Goal: Task Accomplishment & Management: Complete application form

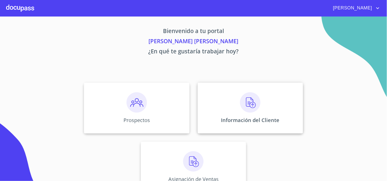
click at [248, 100] on img at bounding box center [250, 103] width 20 height 20
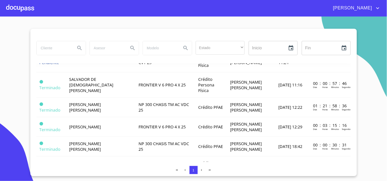
scroll to position [146, 0]
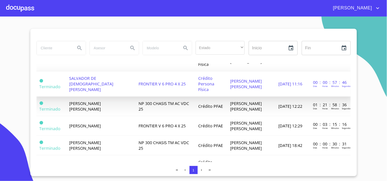
click at [114, 90] on td "SALVADOR DE [DEMOGRAPHIC_DATA][PERSON_NAME]" at bounding box center [100, 84] width 69 height 25
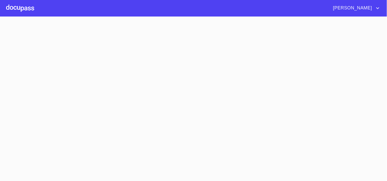
click at [114, 90] on section at bounding box center [193, 99] width 387 height 165
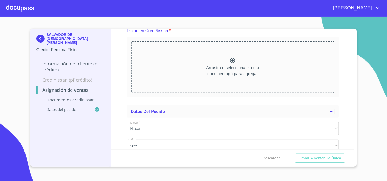
scroll to position [47, 0]
click at [229, 60] on icon at bounding box center [232, 60] width 6 height 6
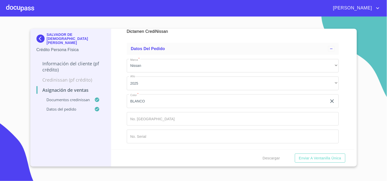
scroll to position [327, 0]
click at [147, 121] on input "Marca   *" at bounding box center [233, 119] width 212 height 14
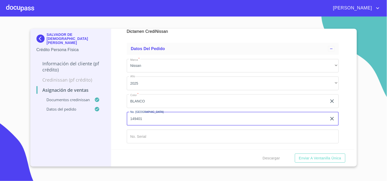
type input "149401"
click at [133, 136] on input "Marca   *" at bounding box center [233, 137] width 212 height 14
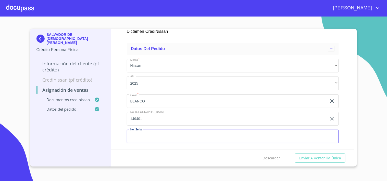
click at [139, 136] on input "Marca   *" at bounding box center [233, 137] width 212 height 14
click at [132, 136] on input "1N6ED1EKK6SN605945" at bounding box center [227, 137] width 200 height 14
type input "[US_VEHICLE_IDENTIFICATION_NUMBER]"
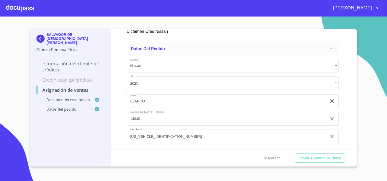
click at [123, 128] on div "Asignación de Ventas Documentos CrediNissan Dictamen CrediNissan * Dictamen Cre…" at bounding box center [232, 89] width 243 height 121
click at [309, 159] on span "Enviar a Ventanilla única" at bounding box center [320, 158] width 42 height 6
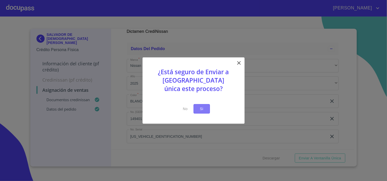
click at [199, 110] on span "Si" at bounding box center [202, 109] width 8 height 6
